Goal: Find contact information: Find contact information

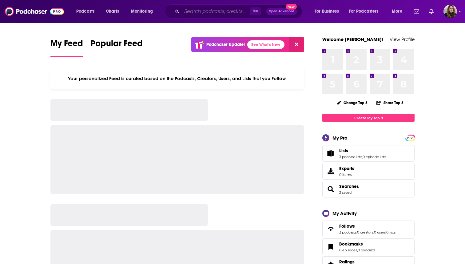
click at [195, 7] on input "Search podcasts, credits, & more..." at bounding box center [216, 11] width 68 height 10
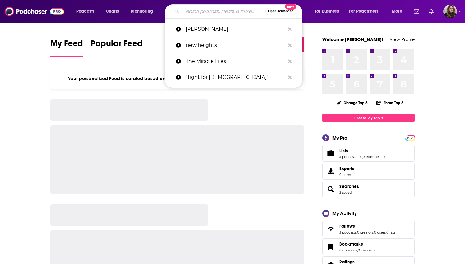
paste input "[PERSON_NAME]"
type input "[PERSON_NAME]"
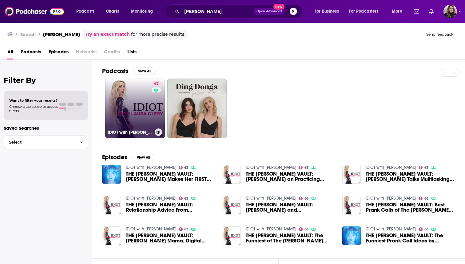
click at [146, 104] on link "63 IDIOT with [PERSON_NAME]" at bounding box center [135, 108] width 60 height 60
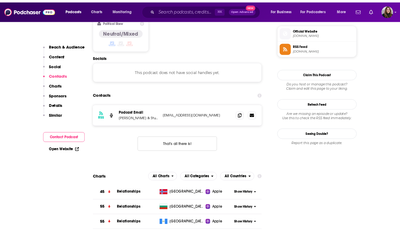
scroll to position [502, 0]
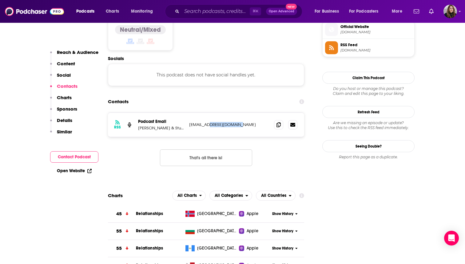
drag, startPoint x: 245, startPoint y: 101, endPoint x: 210, endPoint y: 102, distance: 35.1
click at [210, 122] on p "[EMAIL_ADDRESS][DOMAIN_NAME]" at bounding box center [229, 124] width 80 height 5
copy p "[DOMAIN_NAME]"
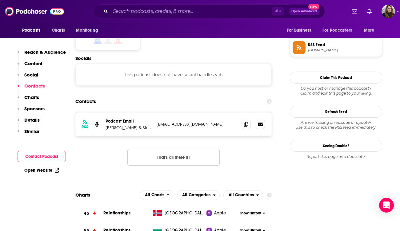
click at [146, 125] on p "[PERSON_NAME] & Studio71" at bounding box center [129, 127] width 46 height 5
click at [125, 113] on div "RSS Podcast Email [PERSON_NAME] & Studio71 [EMAIL_ADDRESS][DOMAIN_NAME] [EMAIL_…" at bounding box center [173, 125] width 196 height 24
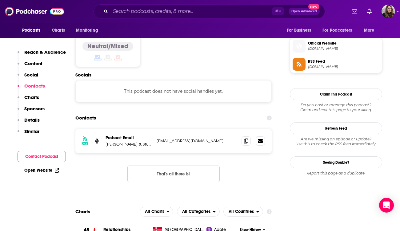
scroll to position [461, 0]
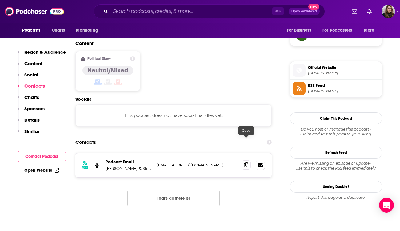
click at [245, 163] on icon at bounding box center [246, 165] width 4 height 5
